Goal: Information Seeking & Learning: Learn about a topic

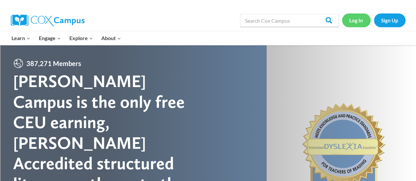
click at [353, 23] on link "Log In" at bounding box center [356, 19] width 29 height 13
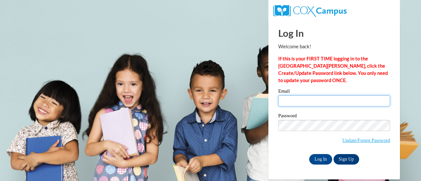
click at [317, 97] on input "Email" at bounding box center [334, 100] width 112 height 11
type input "schanic@sdmfschools.org"
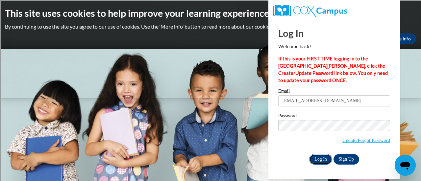
click at [326, 159] on input "Log In" at bounding box center [320, 159] width 23 height 11
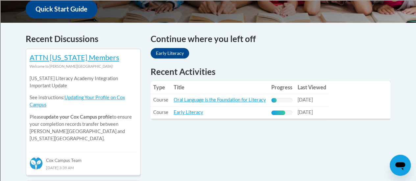
scroll to position [259, 0]
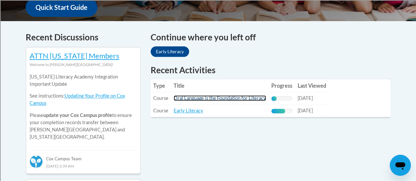
click at [242, 98] on link "Oral Language is the Foundation for Literacy" at bounding box center [220, 98] width 92 height 6
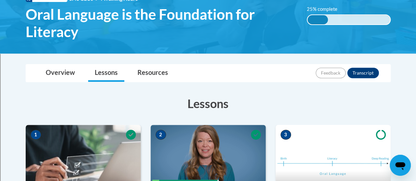
click at [242, 98] on h3 "Lessons" at bounding box center [208, 103] width 365 height 16
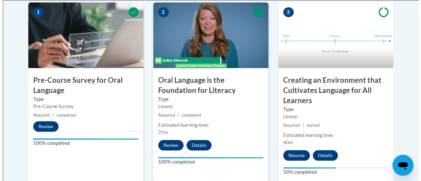
scroll to position [235, 0]
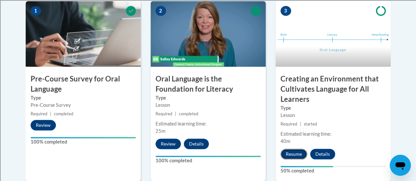
click at [295, 158] on button "Resume" at bounding box center [293, 154] width 27 height 11
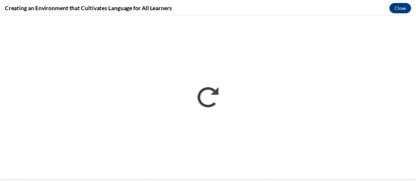
scroll to position [0, 0]
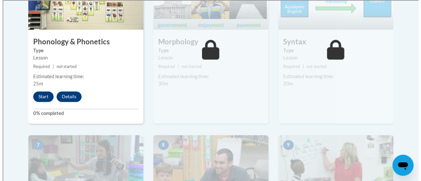
scroll to position [466, 0]
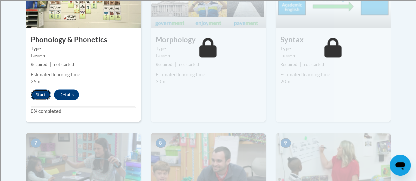
click at [41, 93] on button "Start" at bounding box center [41, 94] width 20 height 11
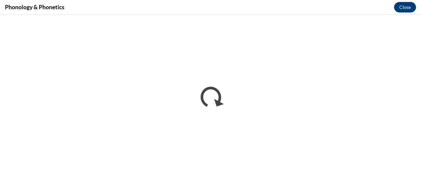
scroll to position [0, 0]
